Goal: Information Seeking & Learning: Stay updated

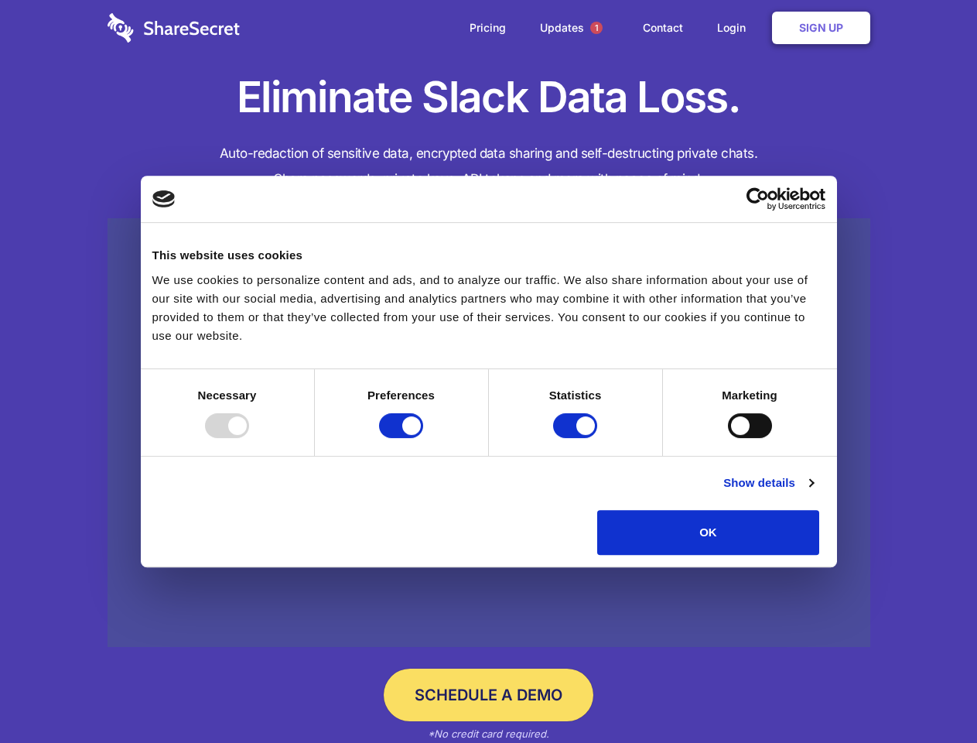
click at [249, 438] on div at bounding box center [227, 425] width 44 height 25
click at [423, 438] on input "Preferences" at bounding box center [401, 425] width 44 height 25
checkbox input "false"
click at [577, 438] on input "Statistics" at bounding box center [575, 425] width 44 height 25
checkbox input "false"
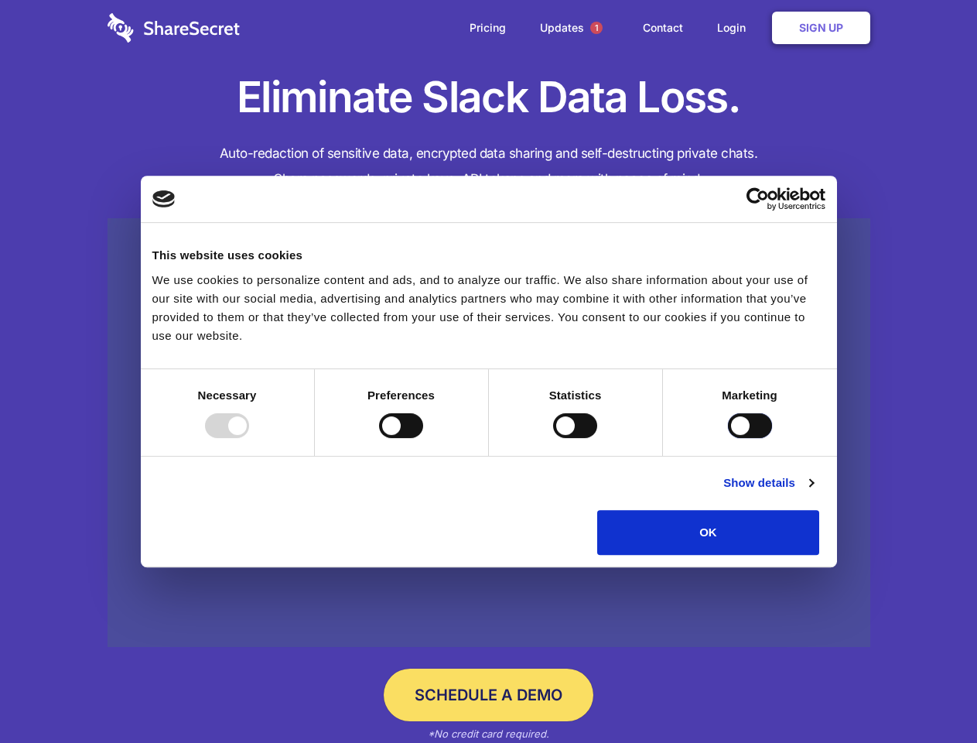
click at [728, 438] on input "Marketing" at bounding box center [750, 425] width 44 height 25
checkbox input "true"
click at [813, 492] on link "Show details" at bounding box center [768, 483] width 90 height 19
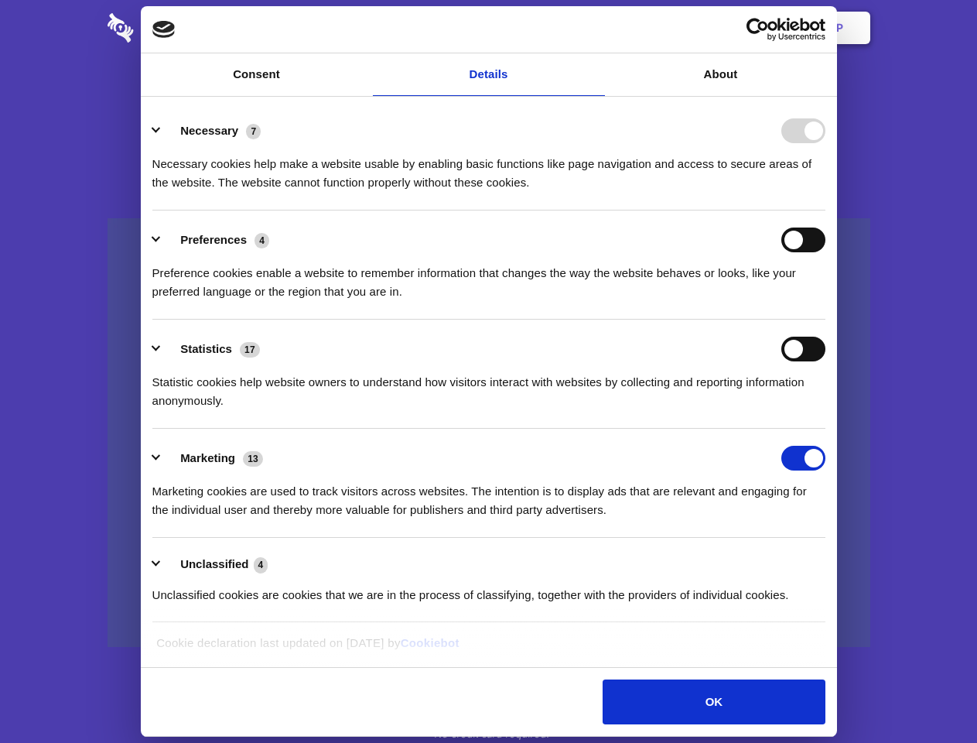
click at [826, 210] on li "Necessary 7 Necessary cookies help make a website usable by enabling basic func…" at bounding box center [488, 155] width 673 height 109
click at [596, 28] on span "1" at bounding box center [596, 28] width 12 height 12
